Goal: Navigation & Orientation: Find specific page/section

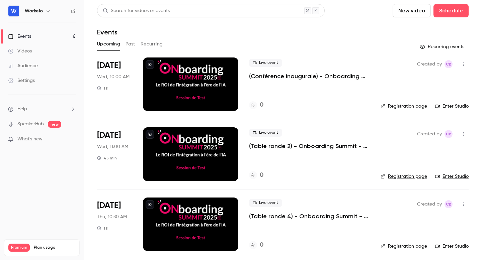
click at [124, 90] on div "[DATE] Wed, 10:00 AM 1 h" at bounding box center [114, 85] width 35 height 54
click at [164, 80] on div at bounding box center [190, 85] width 95 height 54
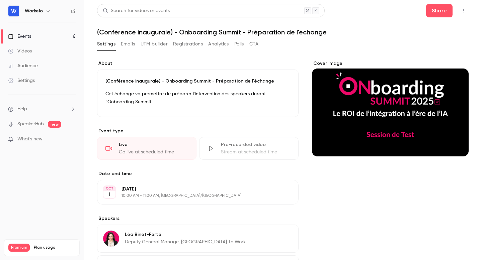
click at [466, 14] on button "button" at bounding box center [463, 10] width 11 height 11
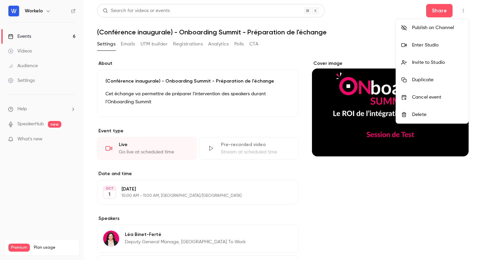
click at [431, 14] on div at bounding box center [241, 130] width 482 height 260
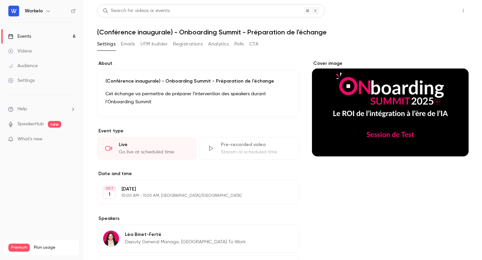
click at [441, 14] on button "Share" at bounding box center [439, 10] width 26 height 13
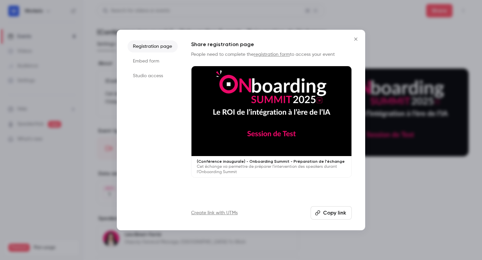
click at [160, 75] on li "Studio access" at bounding box center [152, 76] width 50 height 12
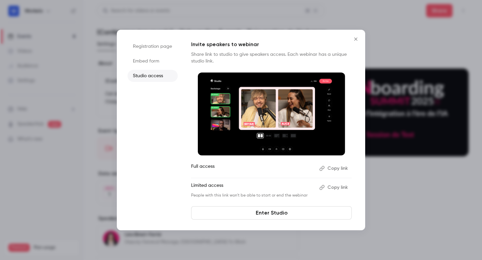
click at [339, 169] on button "Copy link" at bounding box center [333, 168] width 35 height 11
click at [309, 211] on link "Enter Studio" at bounding box center [271, 212] width 161 height 13
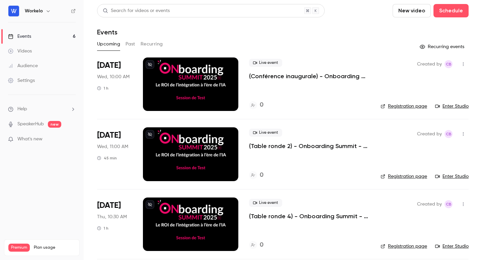
click at [227, 86] on div at bounding box center [190, 85] width 95 height 54
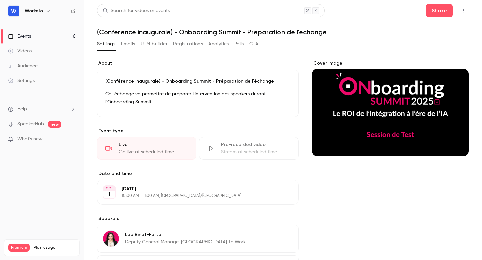
click at [461, 9] on icon "button" at bounding box center [462, 10] width 5 height 5
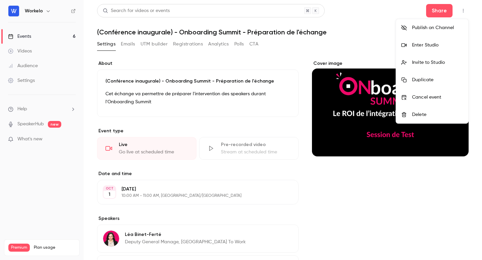
click at [427, 46] on div "Enter Studio" at bounding box center [437, 45] width 51 height 7
